Goal: Information Seeking & Learning: Learn about a topic

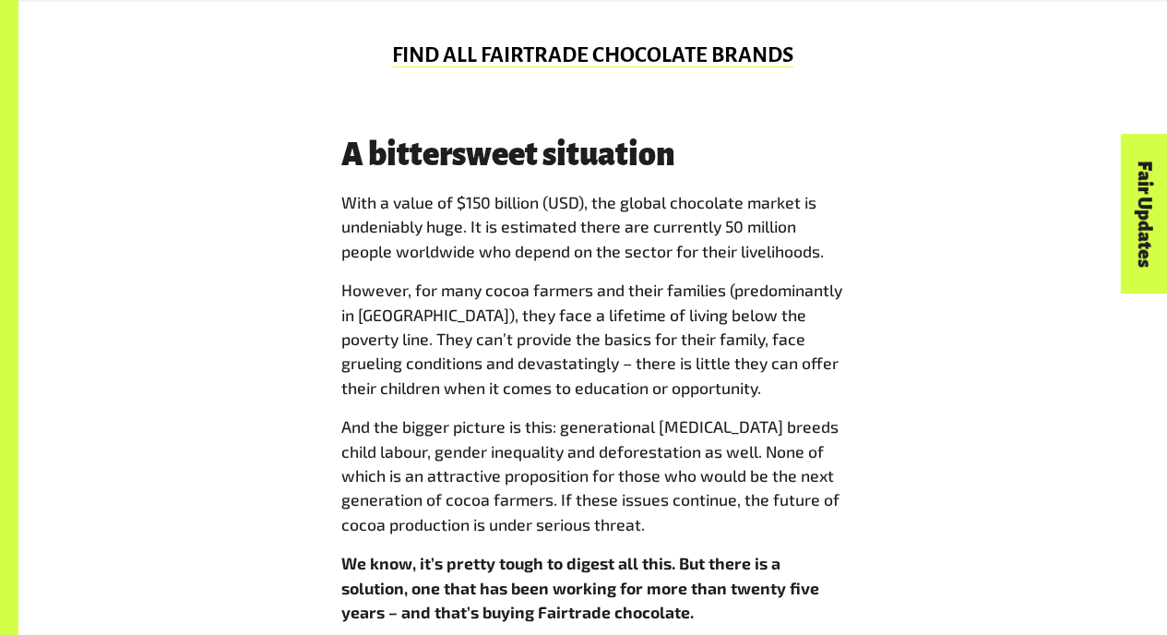
scroll to position [1385, 0]
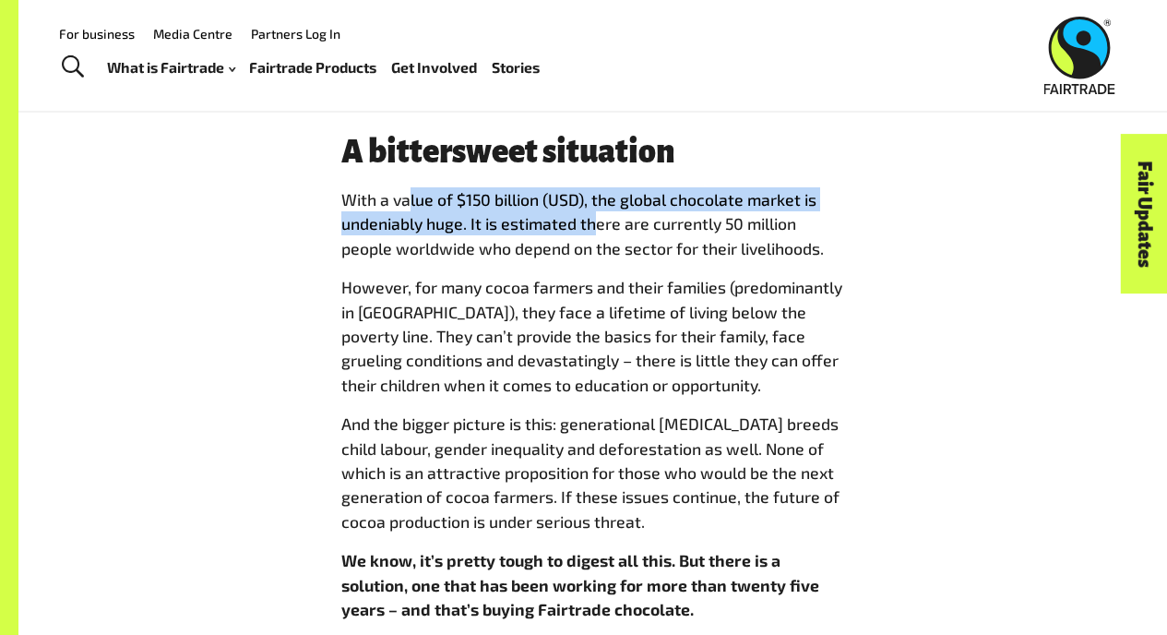
drag, startPoint x: 408, startPoint y: 206, endPoint x: 591, endPoint y: 228, distance: 184.9
click at [591, 228] on p "With a value of $150 billion (USD), the global chocolate market is undeniably h…" at bounding box center [593, 223] width 504 height 73
click at [591, 227] on p "With a value of $150 billion (USD), the global chocolate market is undeniably h…" at bounding box center [593, 223] width 504 height 73
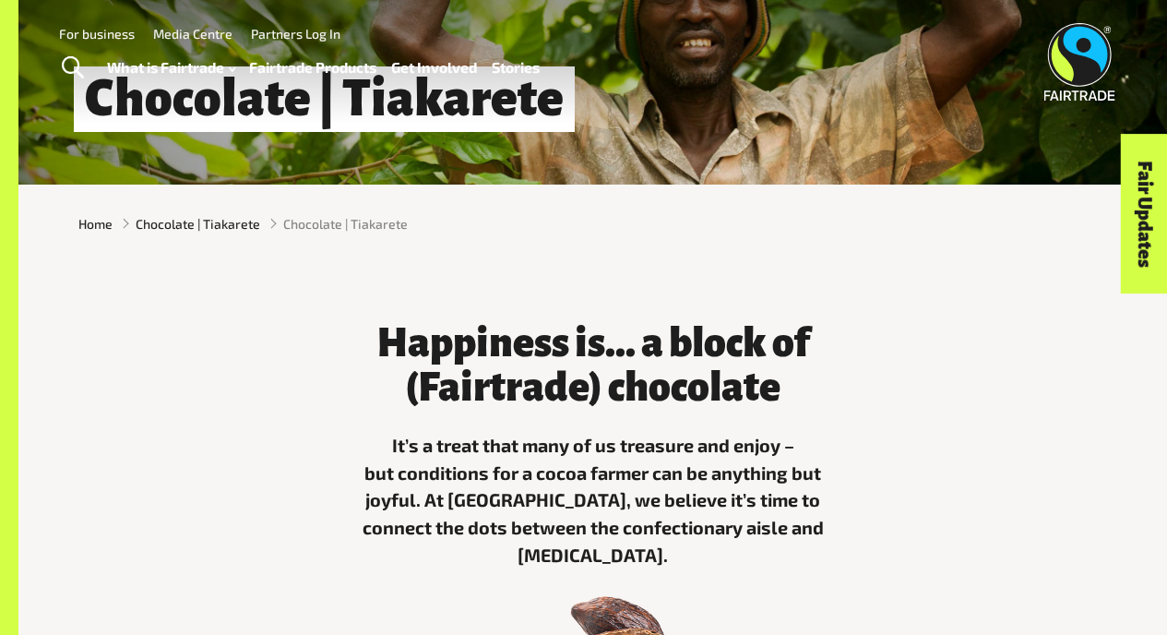
scroll to position [0, 0]
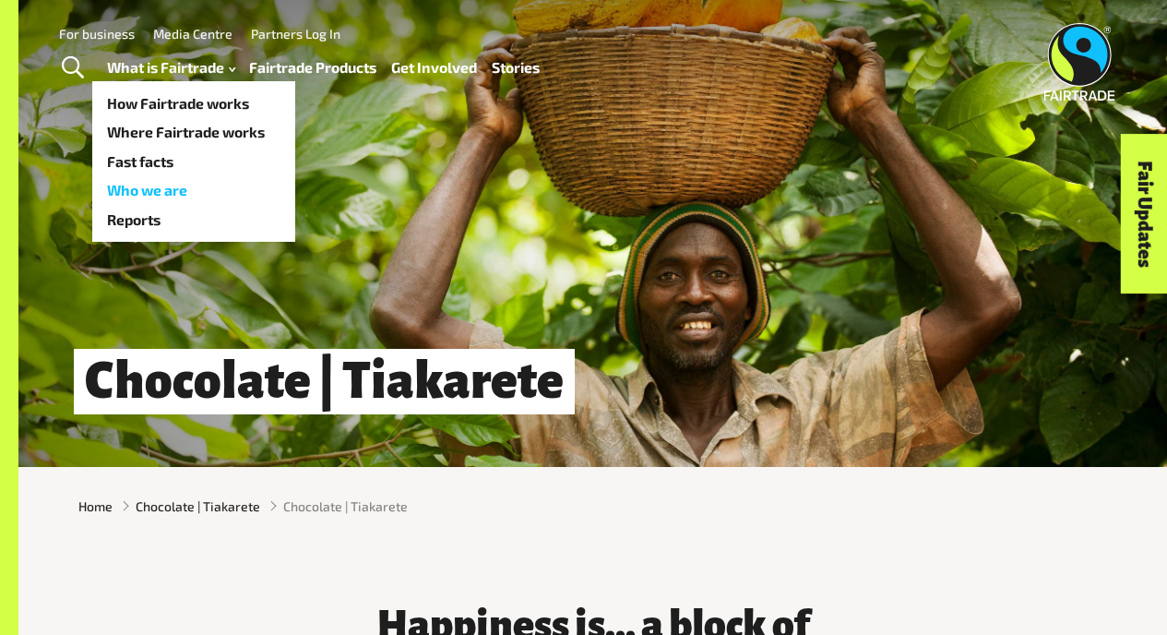
click at [174, 190] on link "Who we are" at bounding box center [193, 191] width 203 height 30
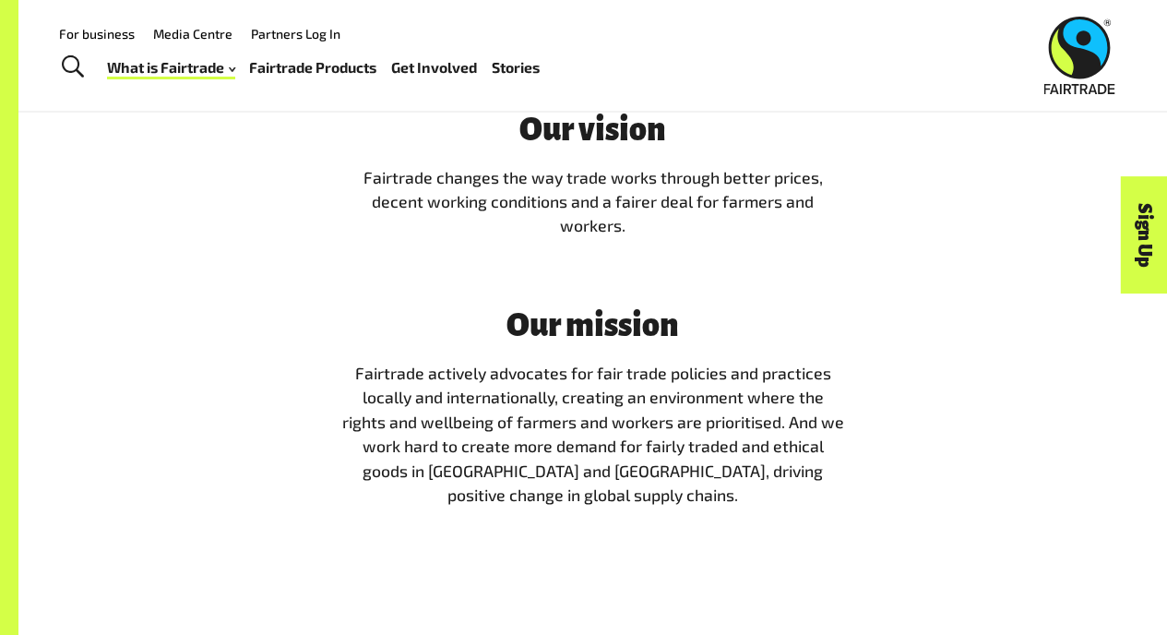
scroll to position [3217, 0]
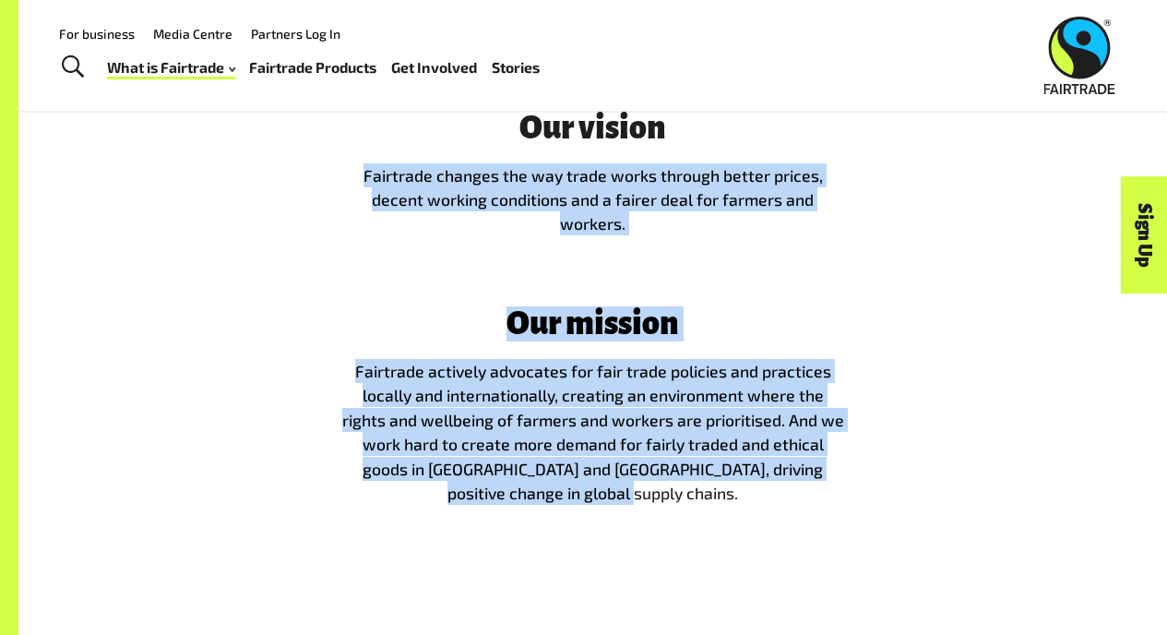
drag, startPoint x: 365, startPoint y: 205, endPoint x: 758, endPoint y: 521, distance: 503.9
click at [758, 506] on span "Our vision Fairtrade changes the way trade works through better prices, decent …" at bounding box center [593, 308] width 504 height 395
copy span "Fairtrade changes the way trade works through better prices, decent working con…"
click at [758, 505] on p "Fairtrade actively advocates for fair trade policies and practices locally and …" at bounding box center [593, 432] width 504 height 146
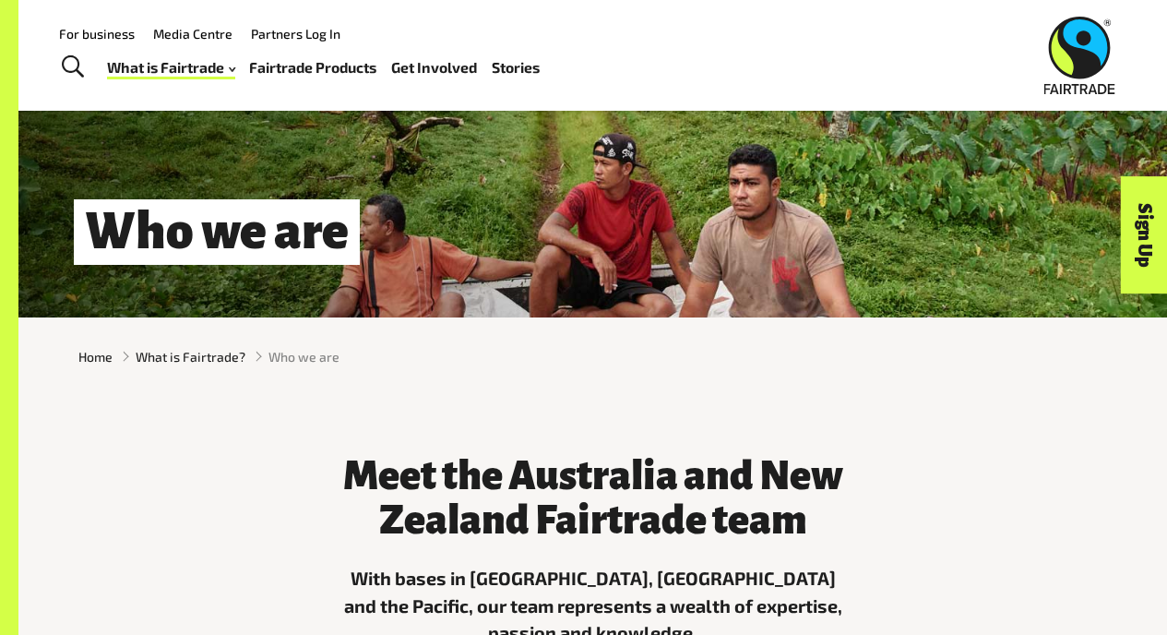
scroll to position [0, 0]
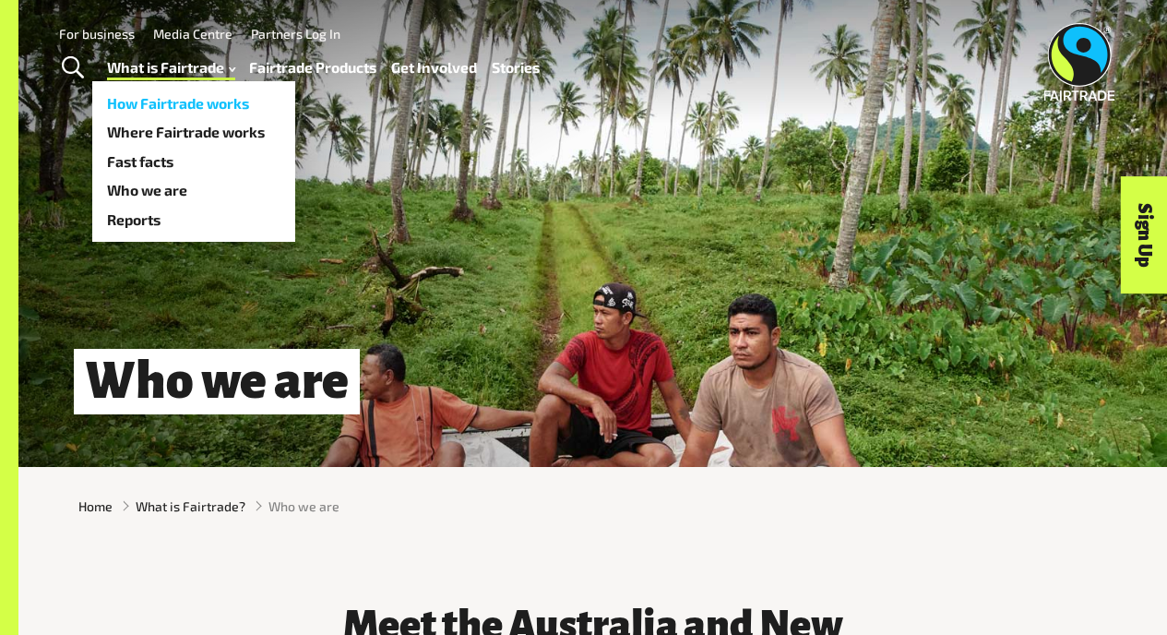
click at [191, 99] on link "How Fairtrade works" at bounding box center [193, 104] width 203 height 30
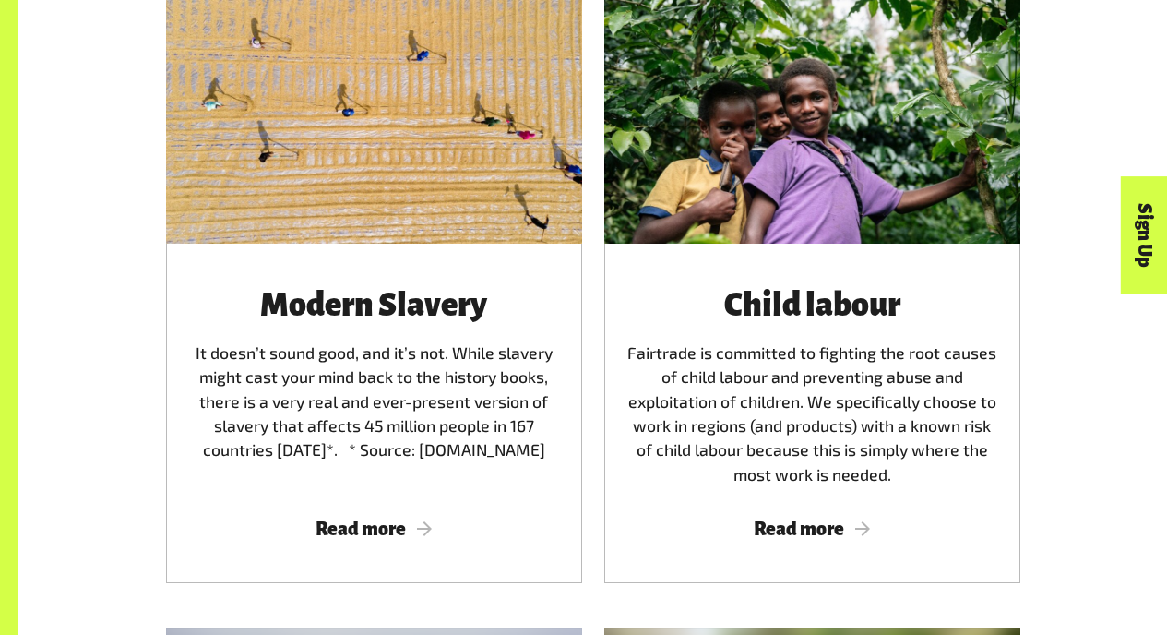
scroll to position [2644, 0]
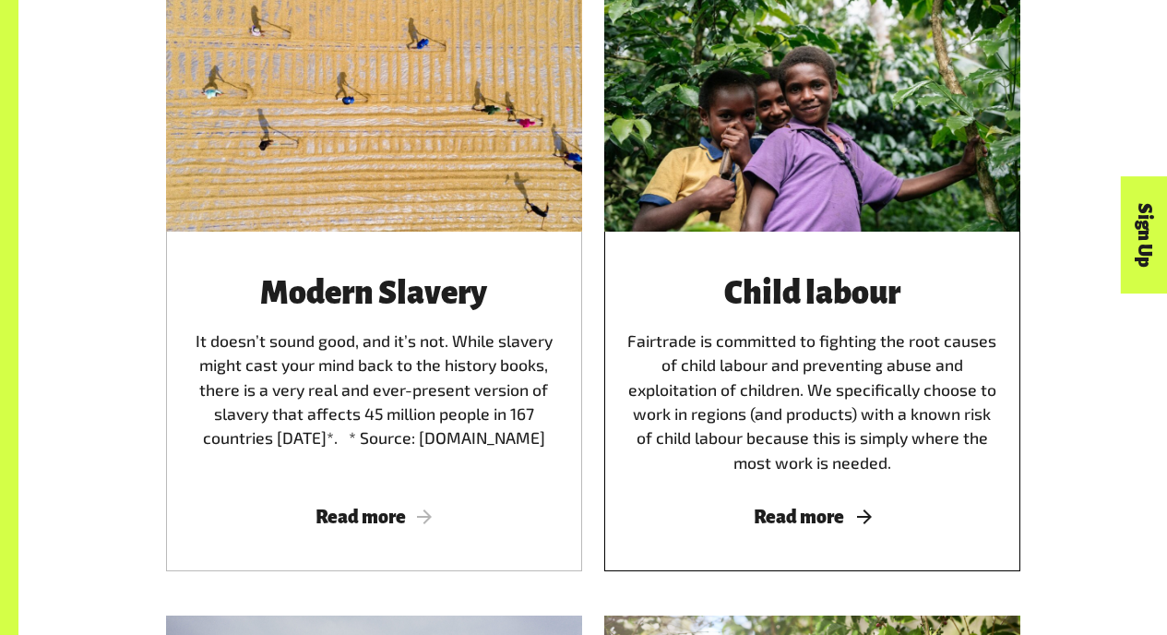
click at [782, 339] on div "Child labour Fairtrade is committed to fighting the root causes of child labour…" at bounding box center [813, 375] width 372 height 199
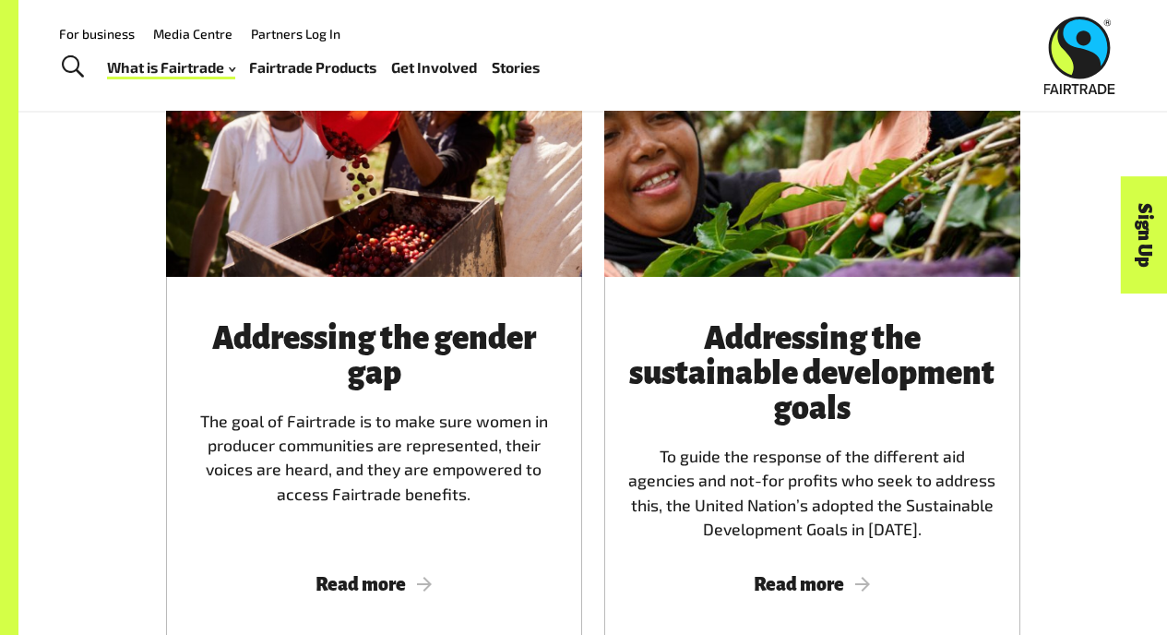
scroll to position [2047, 0]
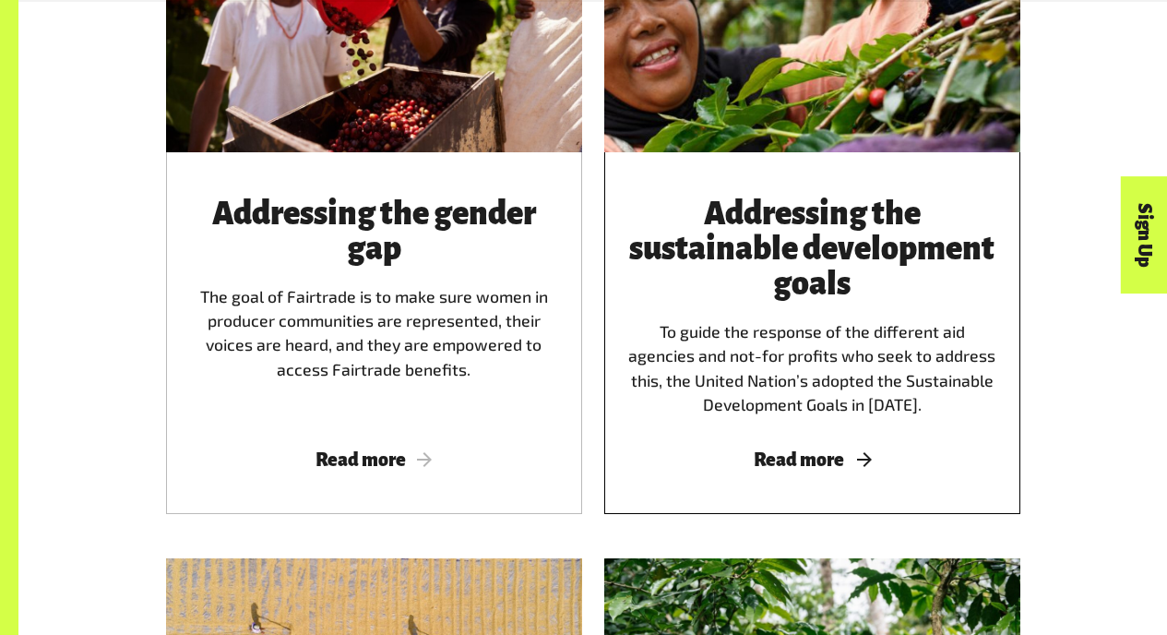
click at [796, 417] on div "Addressing the sustainable development goals To guide the response of the diffe…" at bounding box center [813, 307] width 372 height 221
click at [809, 455] on span "Read more" at bounding box center [813, 459] width 372 height 20
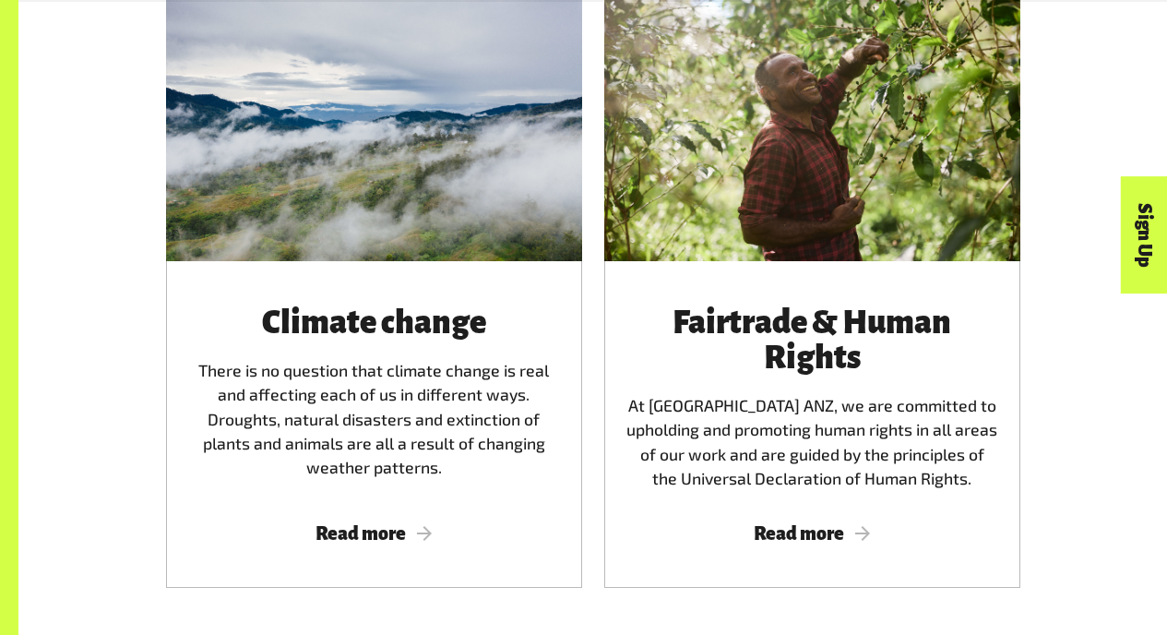
scroll to position [3372, 0]
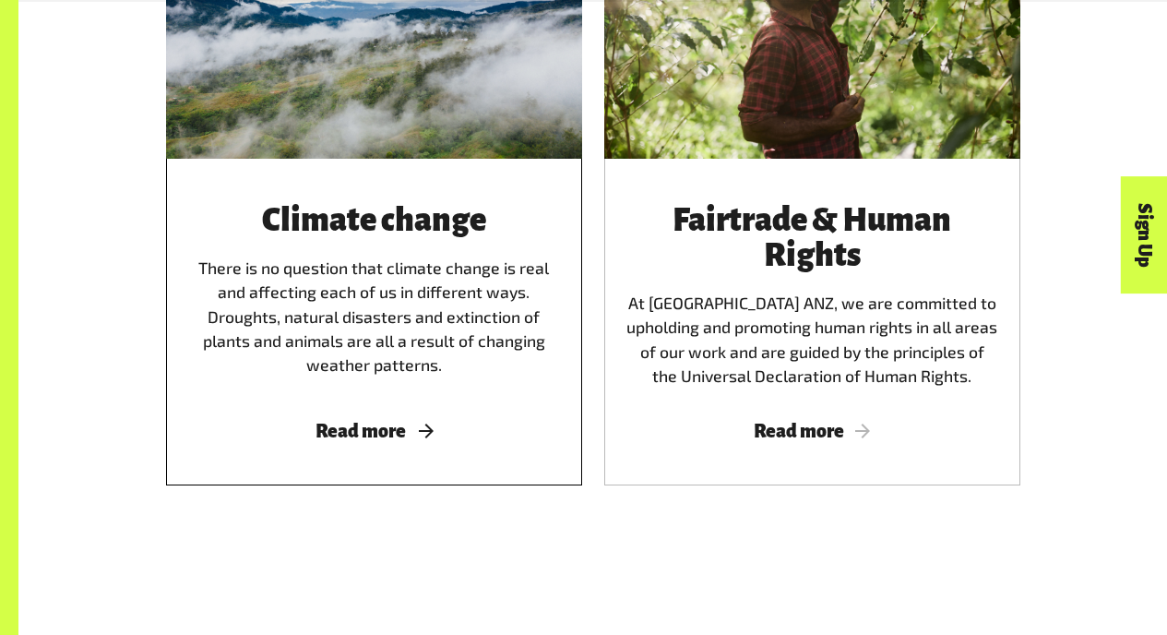
click at [406, 317] on div "Climate change There is no question that climate change is real and affecting e…" at bounding box center [374, 295] width 372 height 185
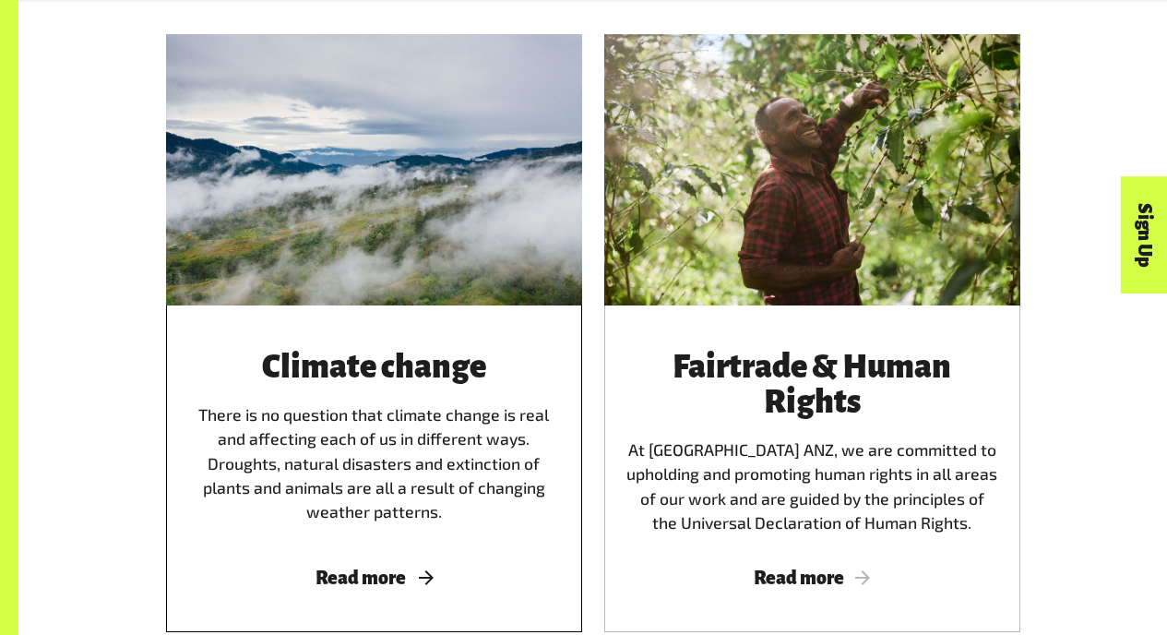
scroll to position [3244, 0]
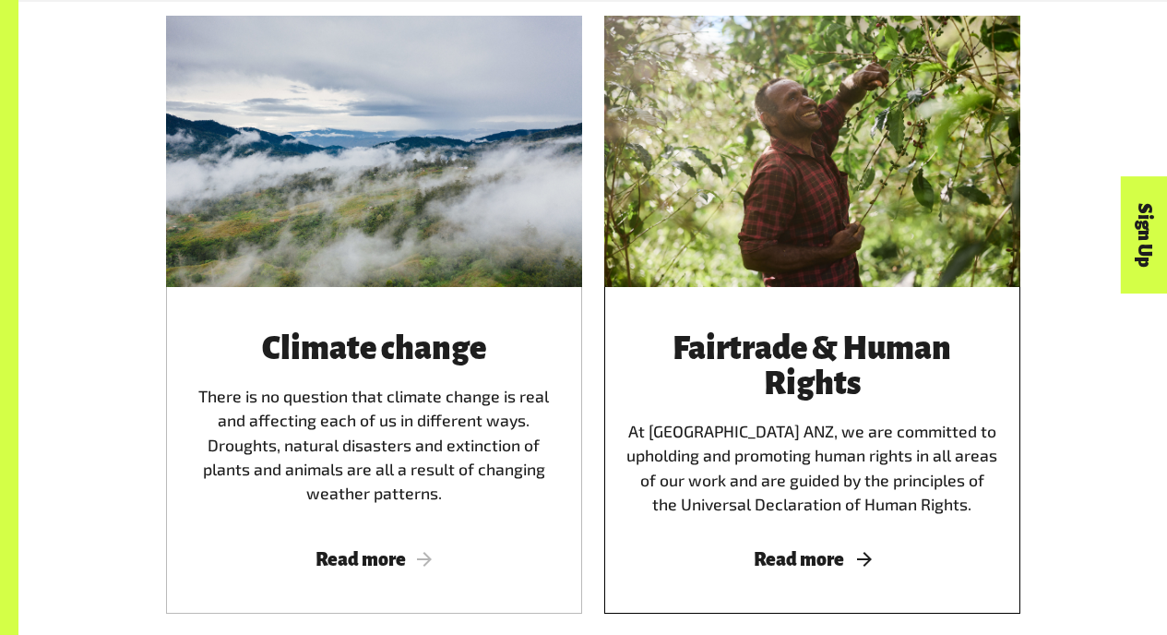
click at [776, 561] on span "Read more" at bounding box center [813, 559] width 372 height 20
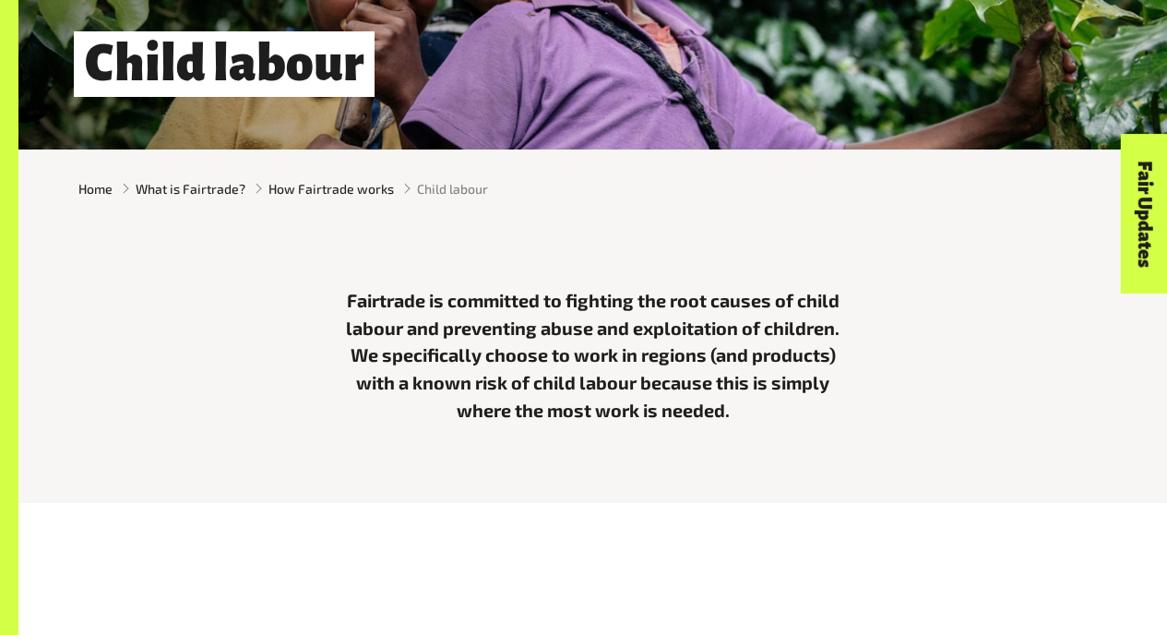
scroll to position [357, 0]
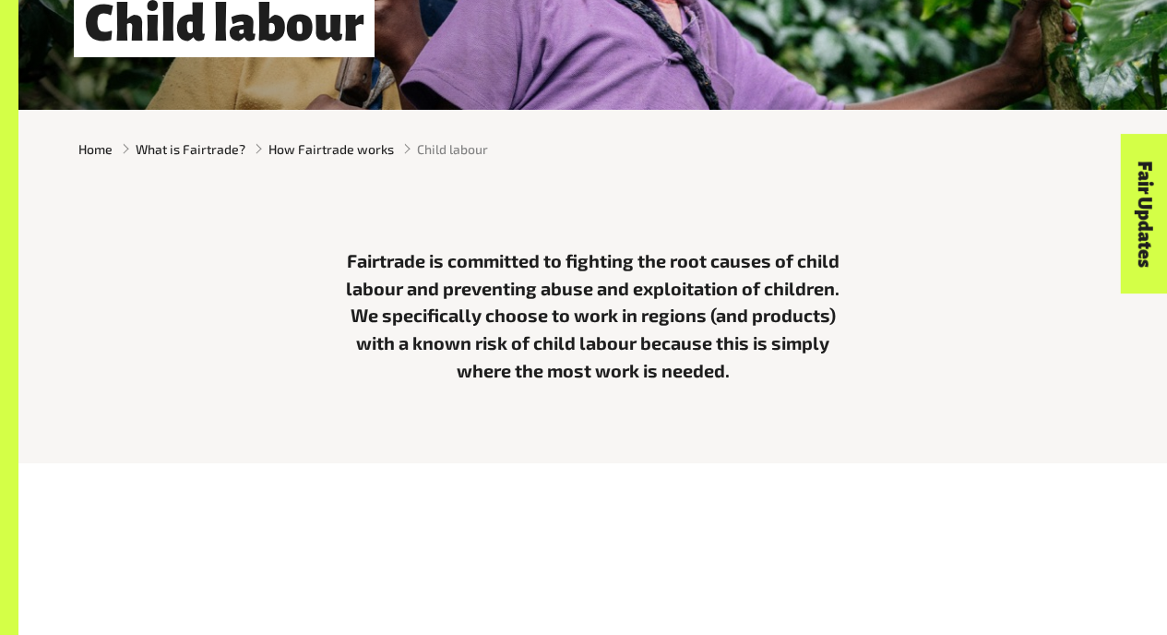
drag, startPoint x: 339, startPoint y: 249, endPoint x: 780, endPoint y: 407, distance: 468.4
click at [780, 407] on div "Fairtrade is committed to fighting the root causes of child labour and preventi…" at bounding box center [592, 325] width 1149 height 275
copy span "Fairtrade is committed to fighting the root causes of child labour and preventi…"
click at [780, 407] on div "Fairtrade is committed to fighting the root causes of child labour and preventi…" at bounding box center [592, 325] width 1149 height 275
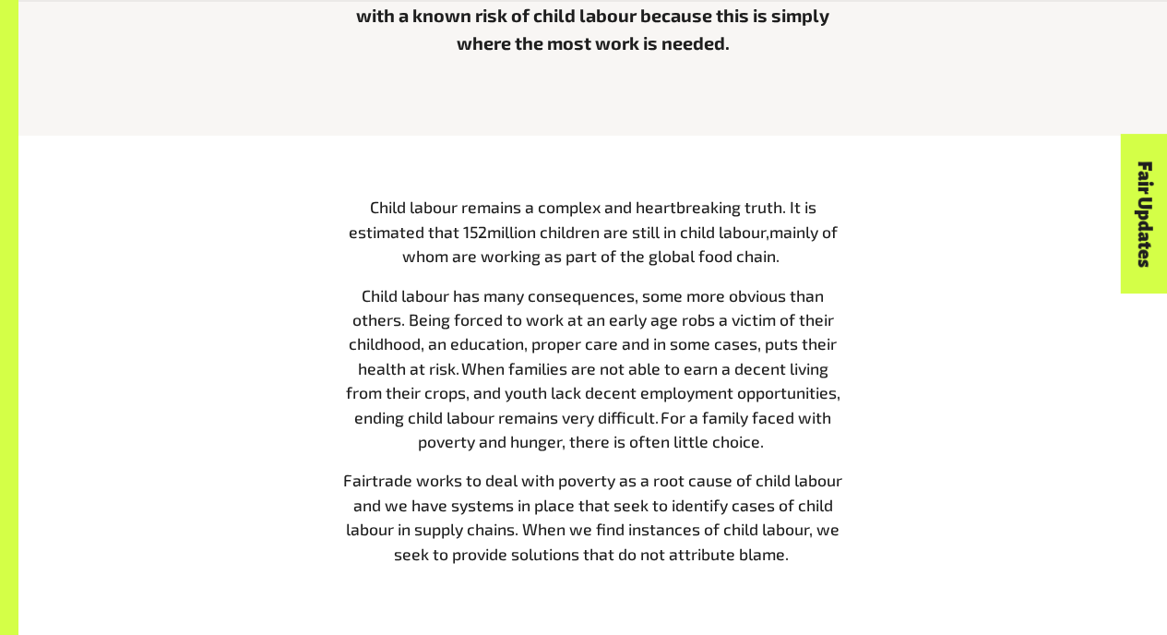
scroll to position [686, 0]
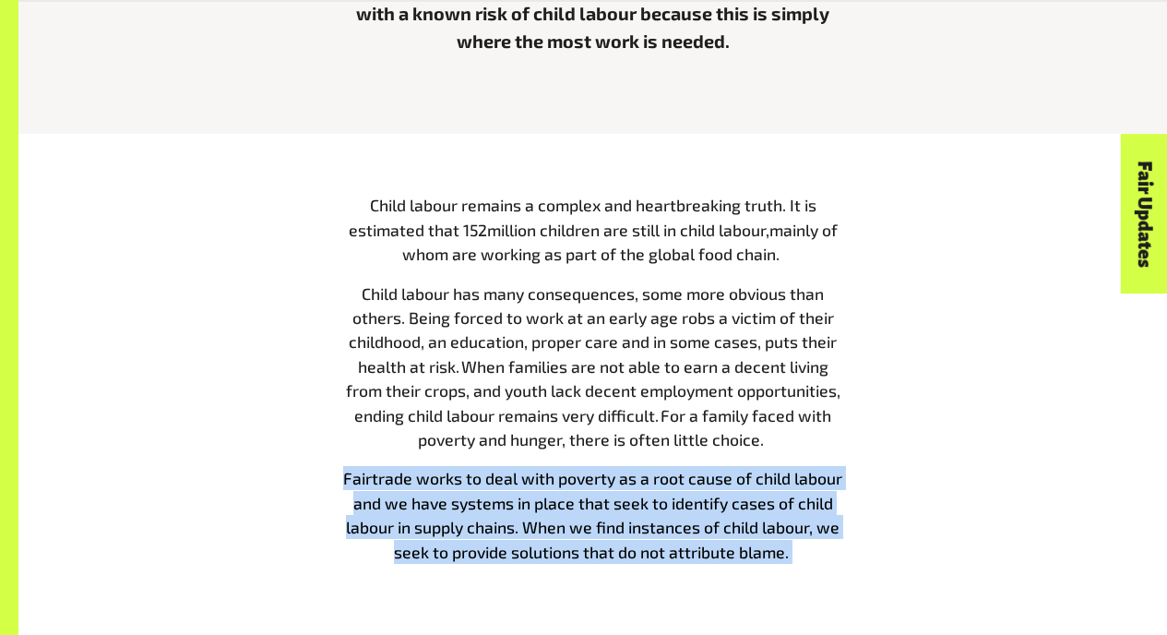
drag, startPoint x: 341, startPoint y: 463, endPoint x: 823, endPoint y: 558, distance: 490.9
click at [823, 558] on span "Child labour remains a complex and heartbreaking truth. It is estimated that 1 …" at bounding box center [593, 378] width 504 height 371
copy p "Fairtrade works to deal with poverty as a root cause of child labour and we hav…"
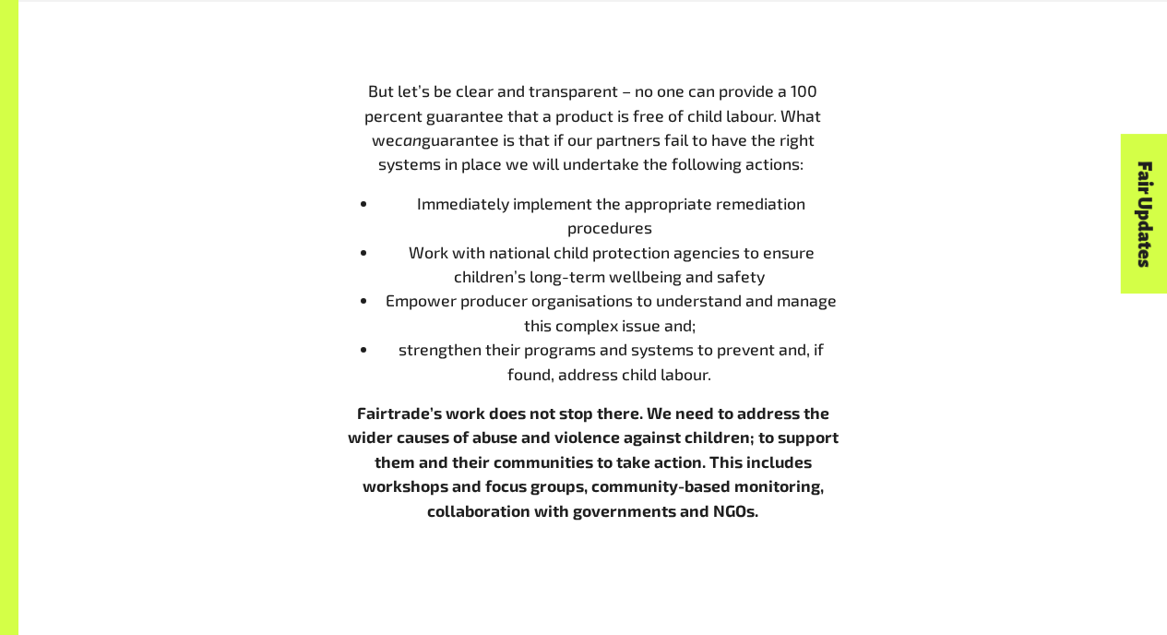
scroll to position [2118, 0]
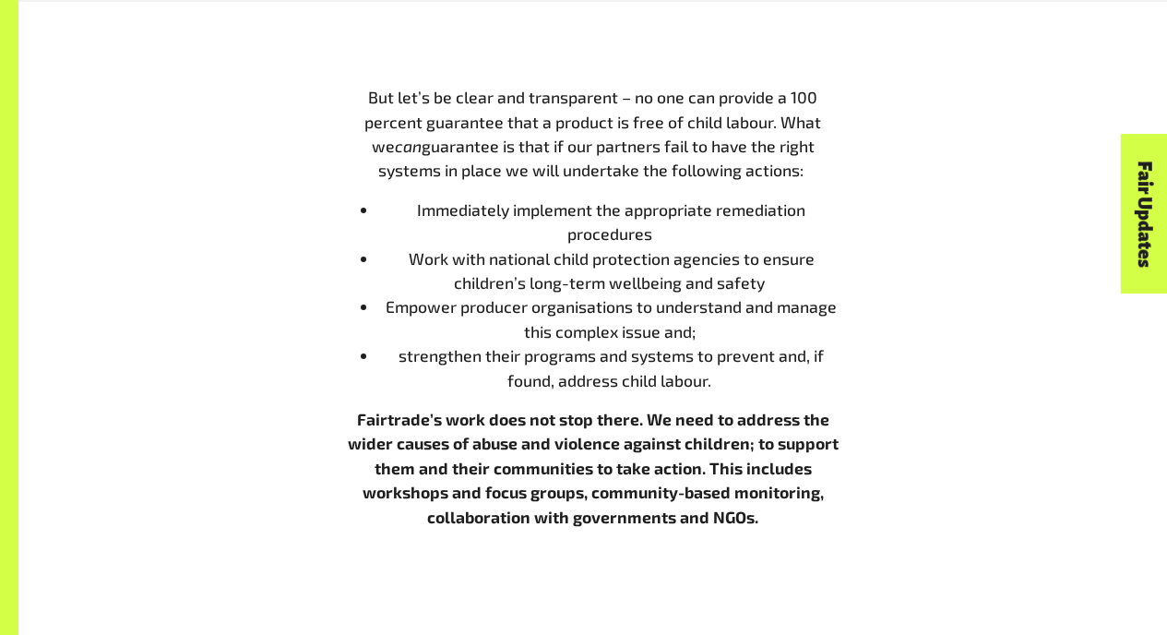
click at [420, 215] on span "Immediately implement the appropriate remediation procedures" at bounding box center [611, 221] width 388 height 44
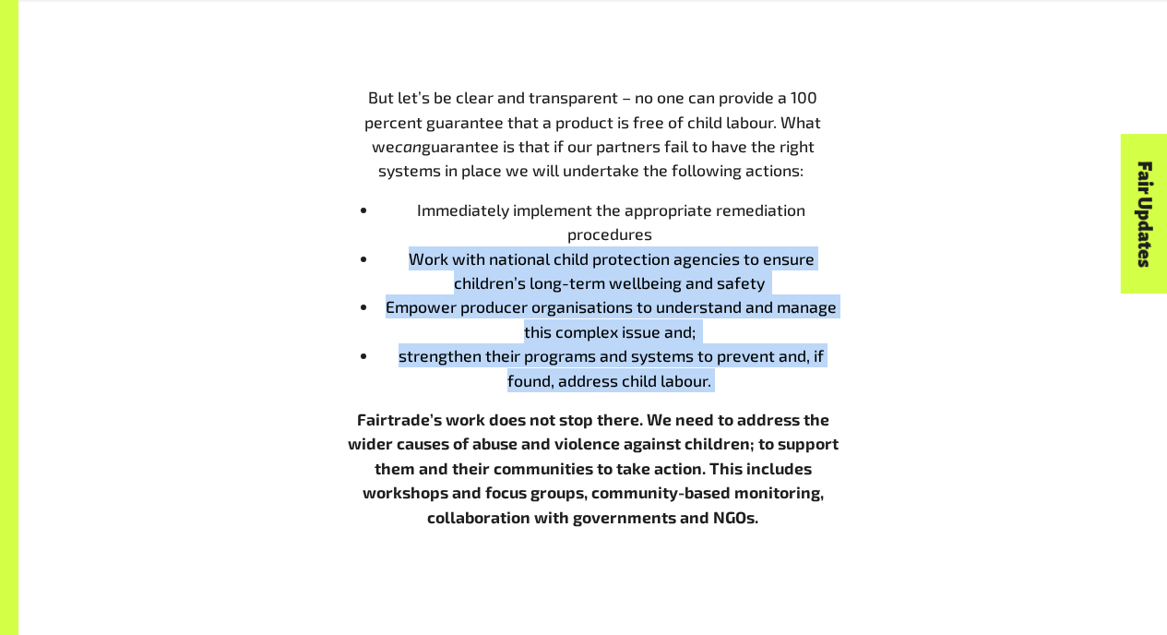
drag, startPoint x: 403, startPoint y: 260, endPoint x: 741, endPoint y: 394, distance: 363.2
click at [741, 392] on ul "Immediately implement the appropriate remediation procedures Work with national…" at bounding box center [593, 294] width 504 height 195
copy ul "Work with national child protection agencies to ensure children’s long-term wel…"
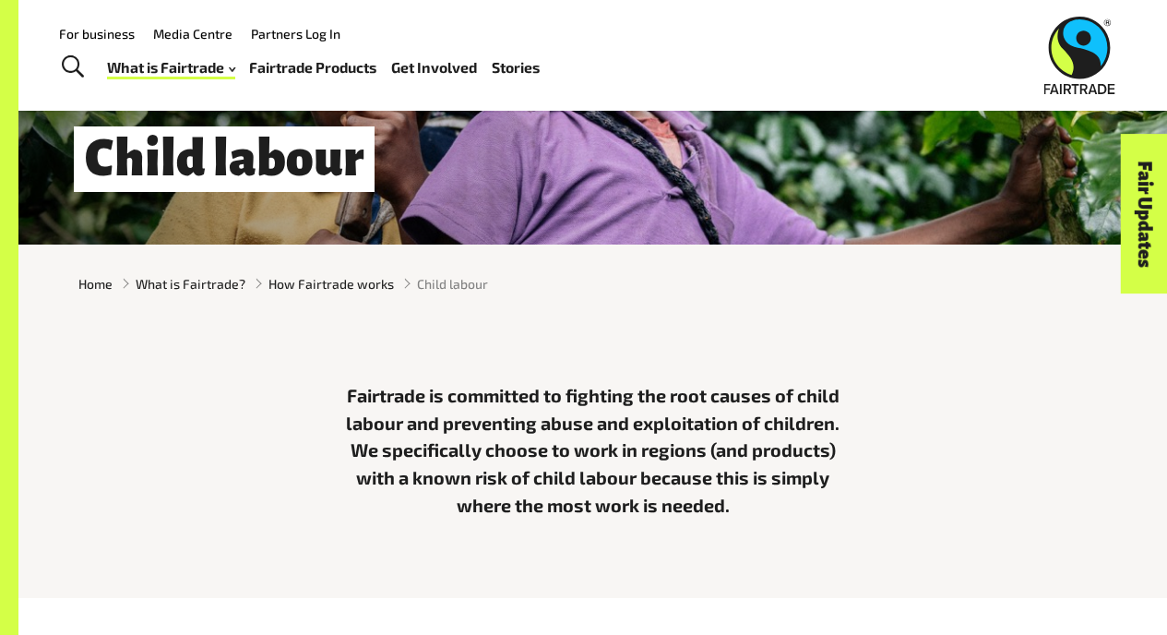
scroll to position [0, 0]
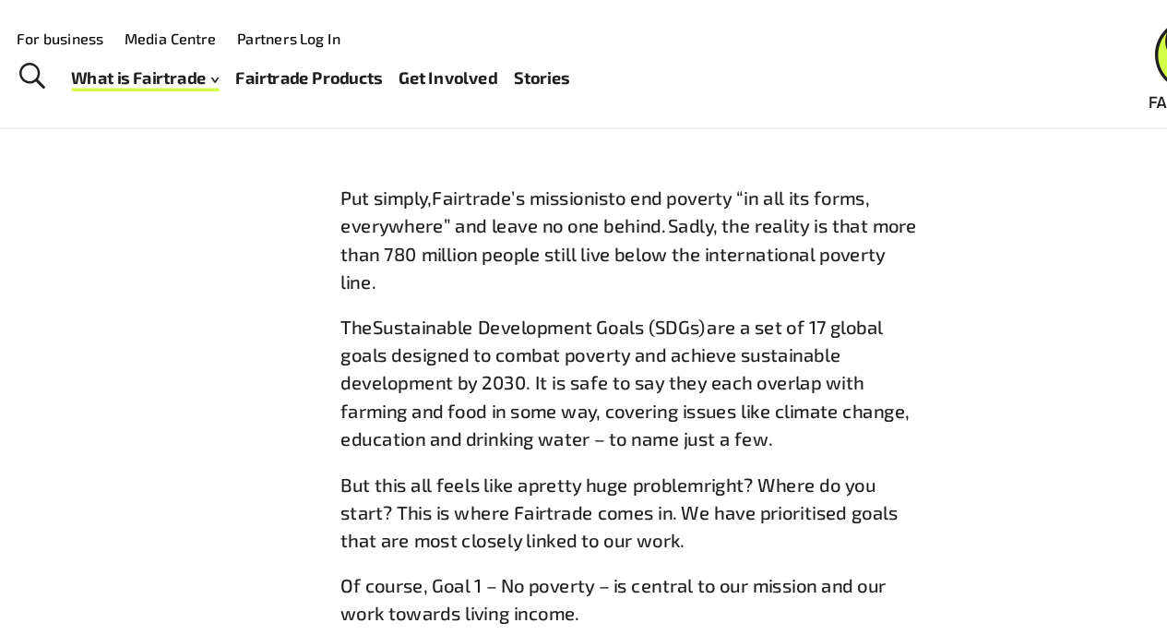
scroll to position [839, 0]
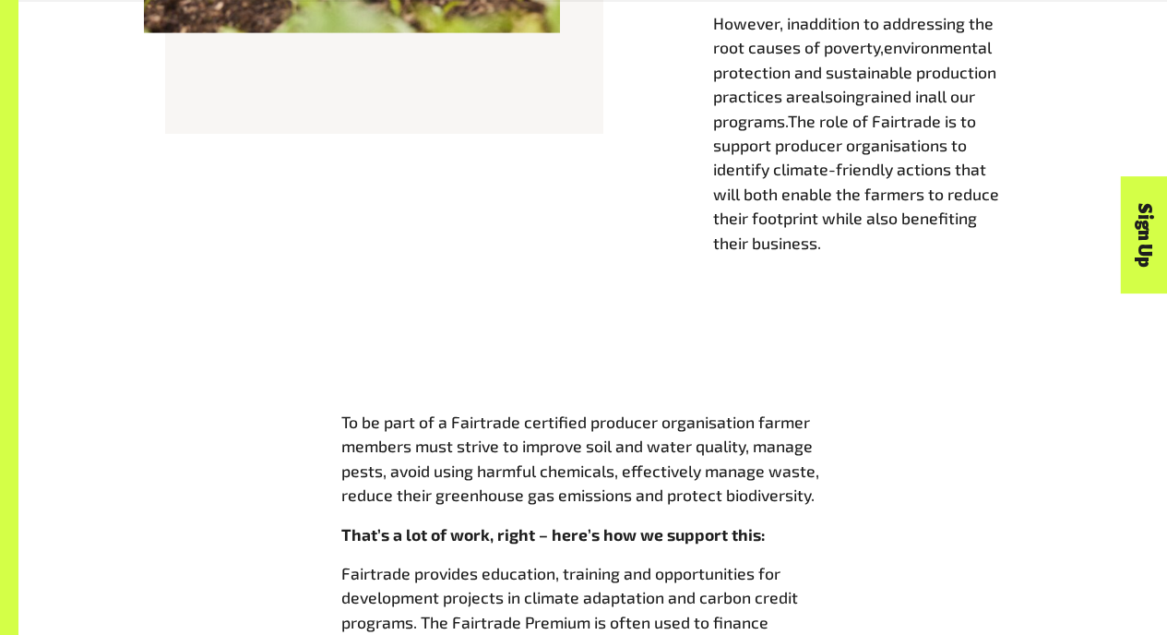
scroll to position [1433, 0]
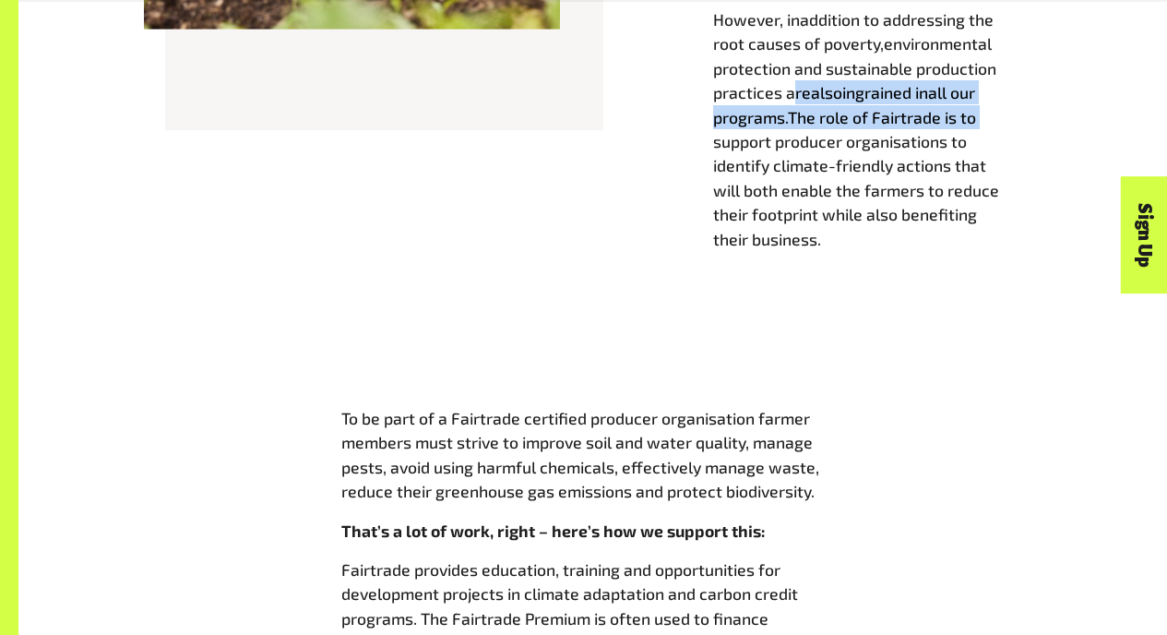
drag, startPoint x: 794, startPoint y: 101, endPoint x: 1022, endPoint y: 127, distance: 229.5
click at [1022, 127] on p "However, in addition to addressing the root causes of poverty, environmental pr…" at bounding box center [877, 129] width 328 height 244
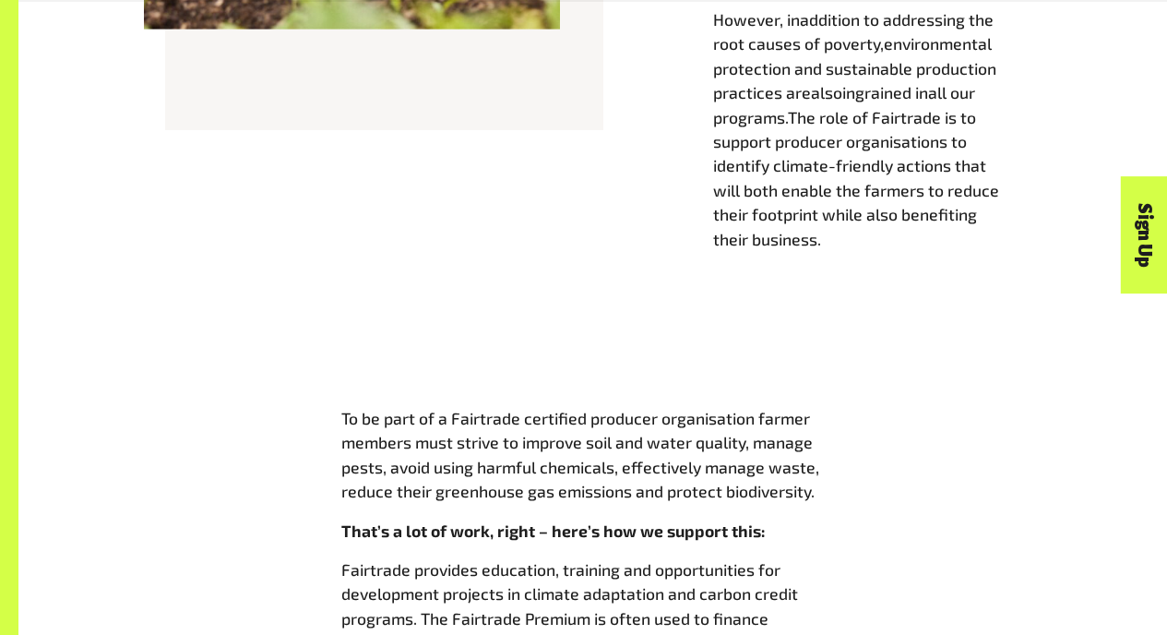
drag, startPoint x: 807, startPoint y: 128, endPoint x: 880, endPoint y: 233, distance: 128.0
click at [886, 229] on span "The role of Fairtrade is to support producer organisations to identify climate-…" at bounding box center [856, 178] width 286 height 142
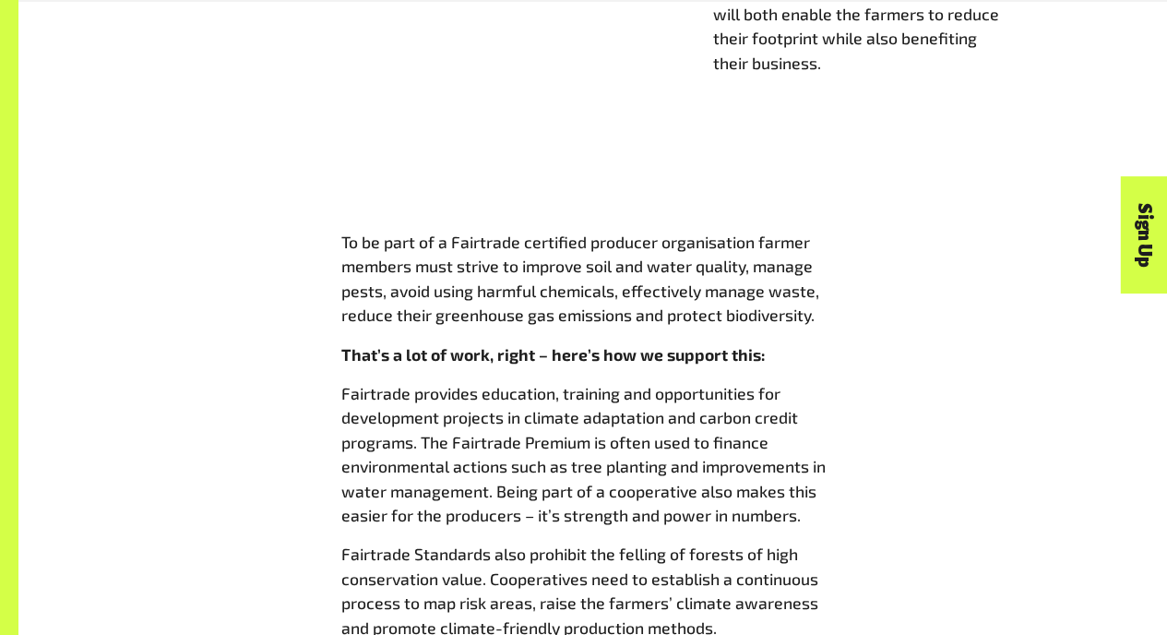
scroll to position [1614, 0]
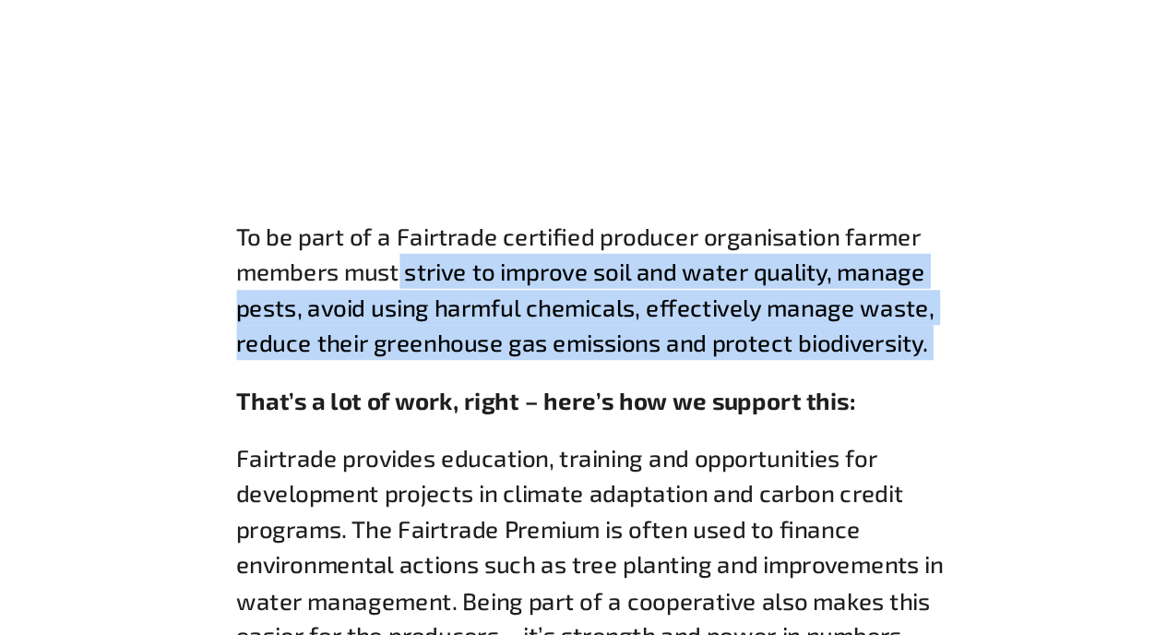
drag, startPoint x: 454, startPoint y: 271, endPoint x: 898, endPoint y: 322, distance: 446.7
click at [899, 322] on div "To be part of a Fairtrade certified producer organisation farmer members must s…" at bounding box center [593, 437] width 1052 height 424
copy p "strive to improve soil and water quality, manage pests, avoid using harmful che…"
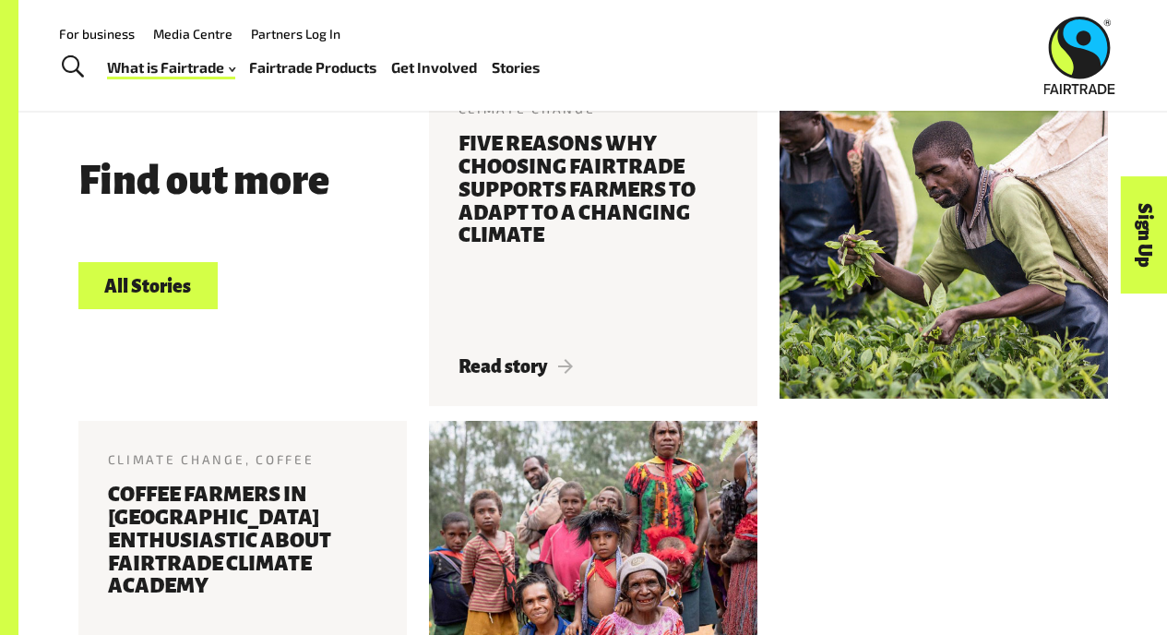
scroll to position [3085, 0]
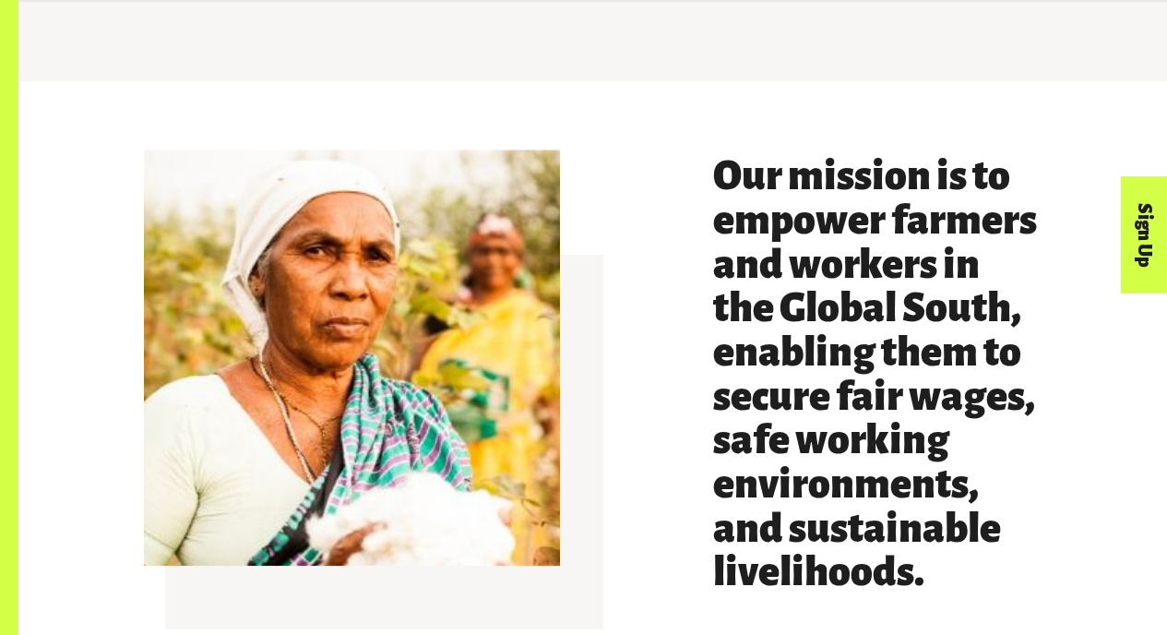
scroll to position [833, 0]
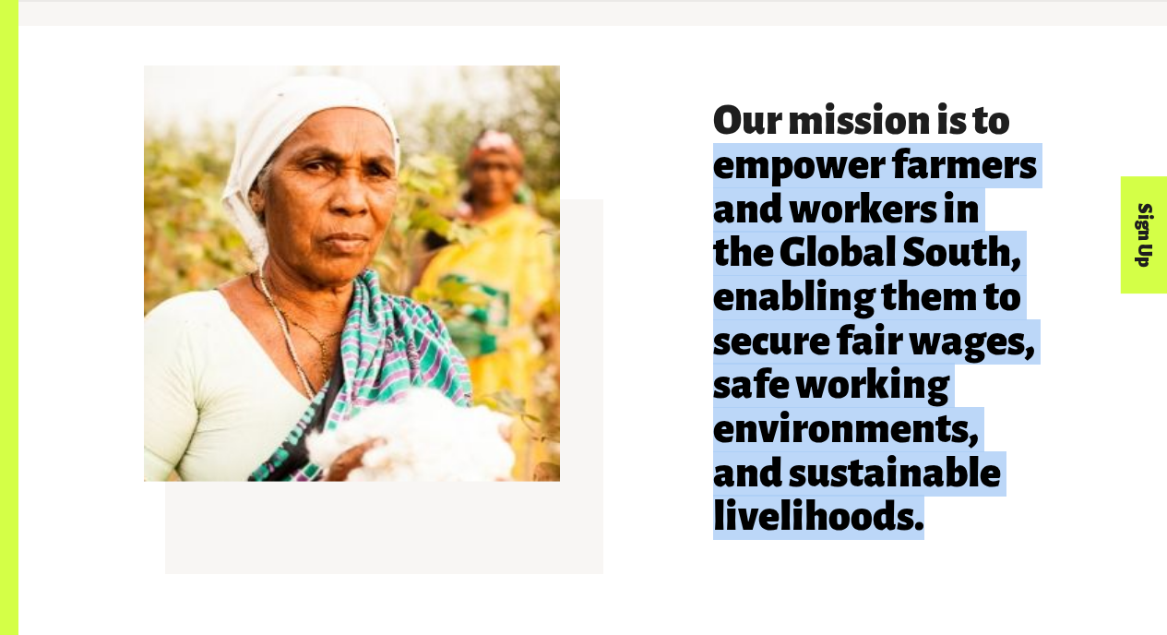
drag, startPoint x: 706, startPoint y: 167, endPoint x: 941, endPoint y: 554, distance: 452.6
click at [941, 554] on div "Our mission is to empower farmers and workers in the Global South, enabling the…" at bounding box center [877, 338] width 351 height 477
copy h3 "empower farmers and workers in the Global South, enabling them to secure fair w…"
